Goal: Find specific page/section: Find specific page/section

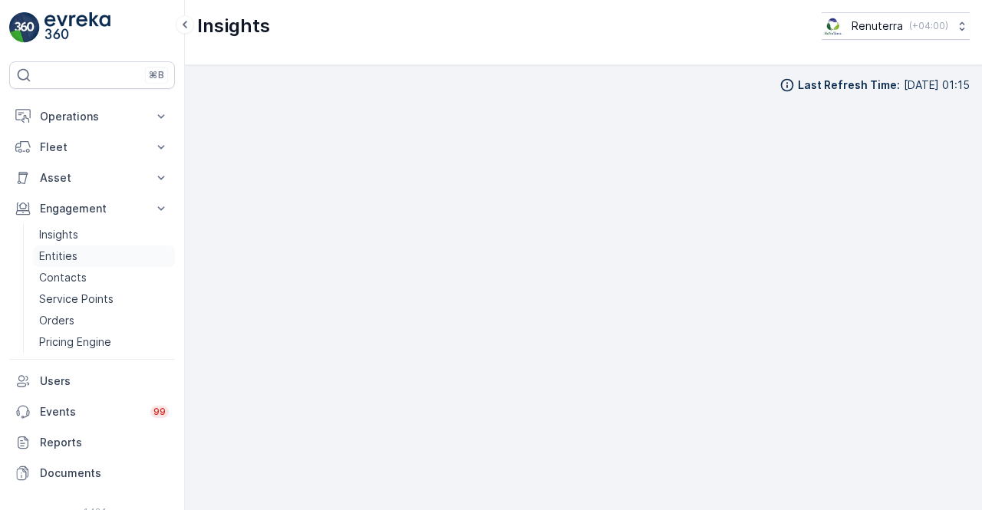
scroll to position [11, 0]
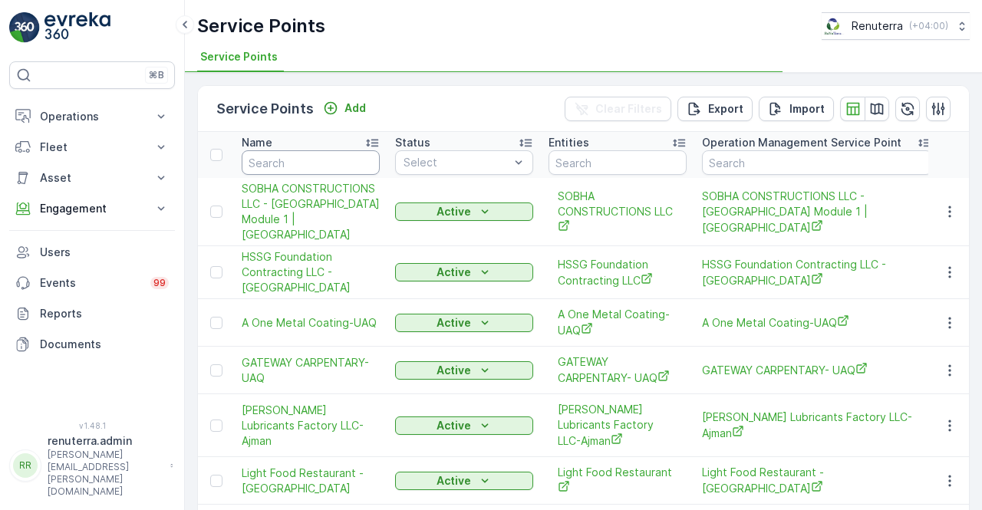
click at [305, 156] on input "text" at bounding box center [311, 162] width 138 height 25
click at [94, 216] on button "Engagement" at bounding box center [92, 208] width 166 height 31
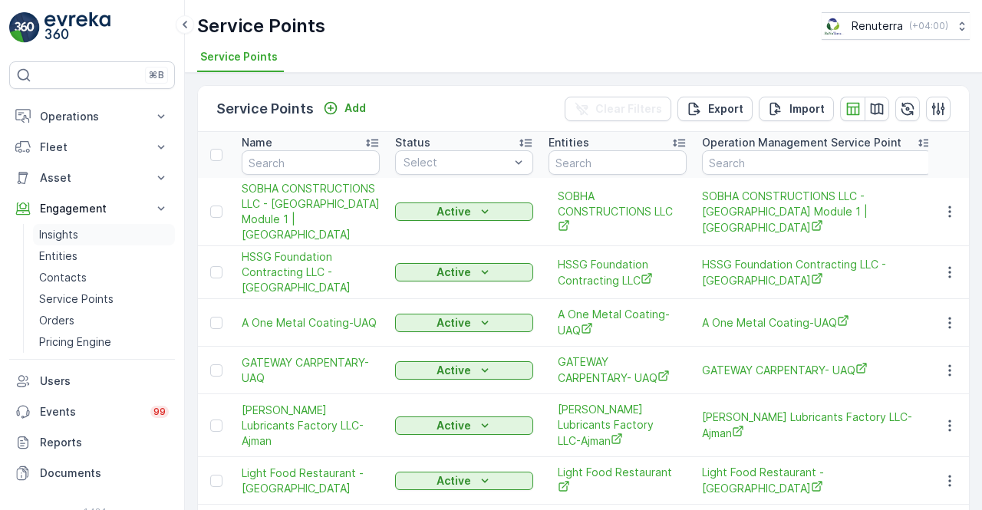
click at [96, 235] on link "Insights" at bounding box center [104, 234] width 142 height 21
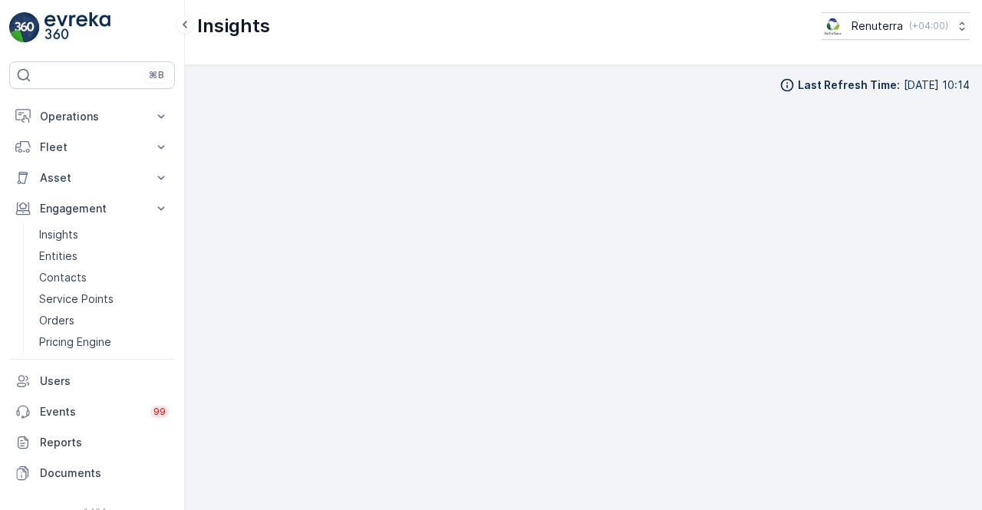
scroll to position [11, 0]
click at [971, 344] on div "Last Refresh Time : [DATE] 10:14" at bounding box center [583, 287] width 797 height 445
